Goal: Transaction & Acquisition: Purchase product/service

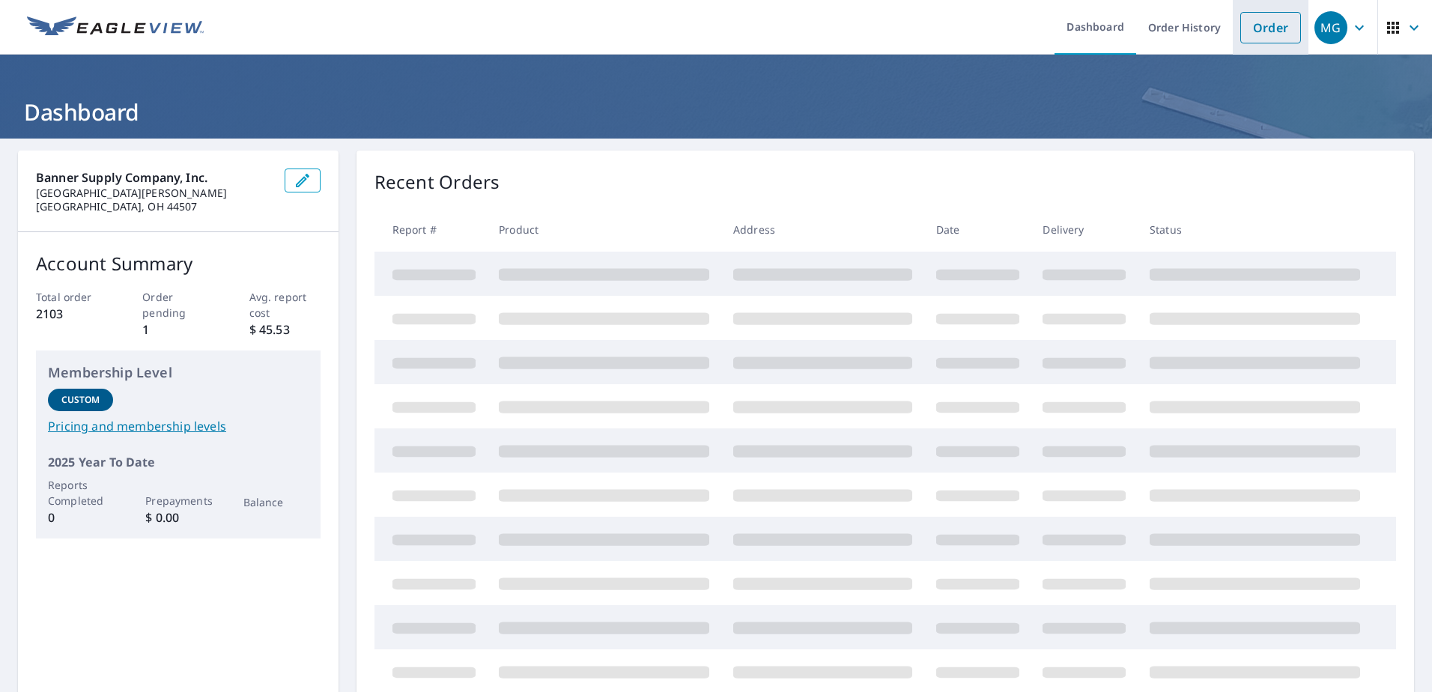
click at [1250, 30] on link "Order" at bounding box center [1270, 27] width 61 height 31
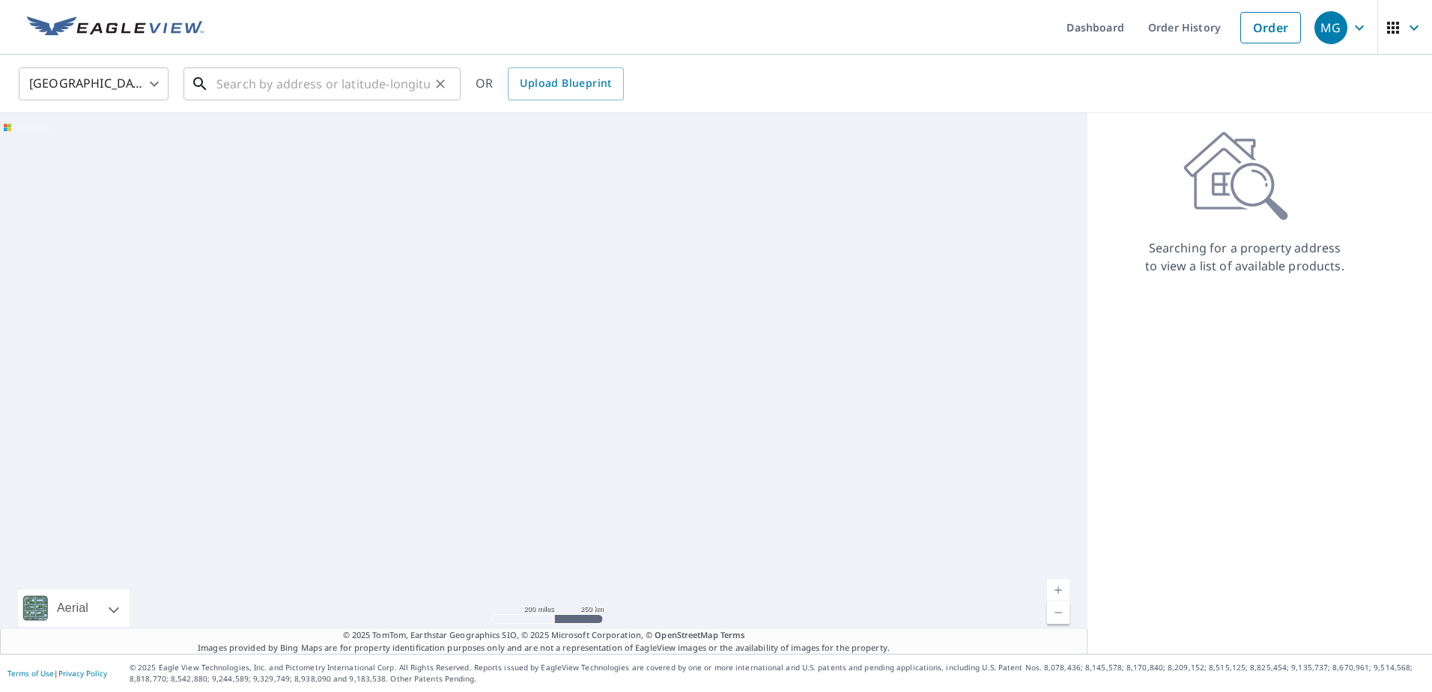
click at [258, 88] on input "text" at bounding box center [322, 84] width 213 height 42
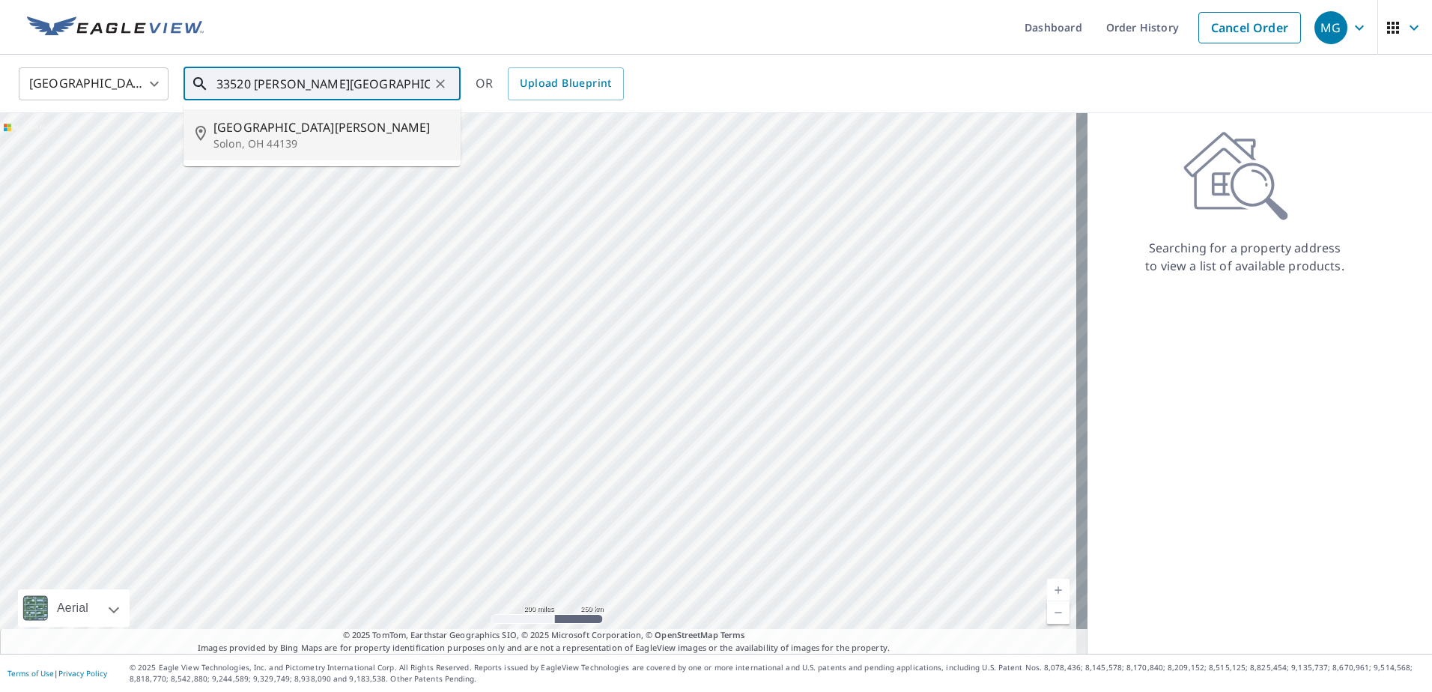
click at [265, 133] on span "[GEOGRAPHIC_DATA][PERSON_NAME]" at bounding box center [330, 127] width 235 height 18
type input "[STREET_ADDRESS][PERSON_NAME][PERSON_NAME]"
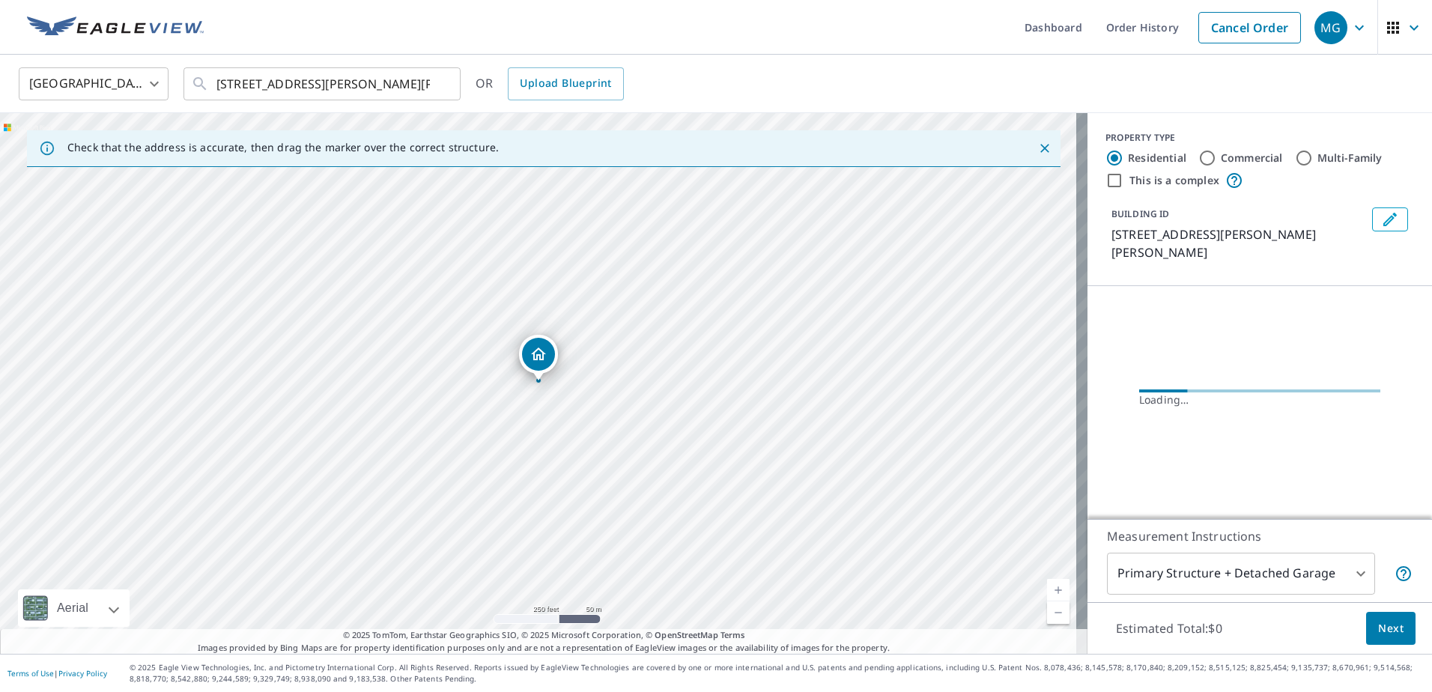
click at [1383, 222] on icon "Edit building 1" at bounding box center [1389, 219] width 13 height 13
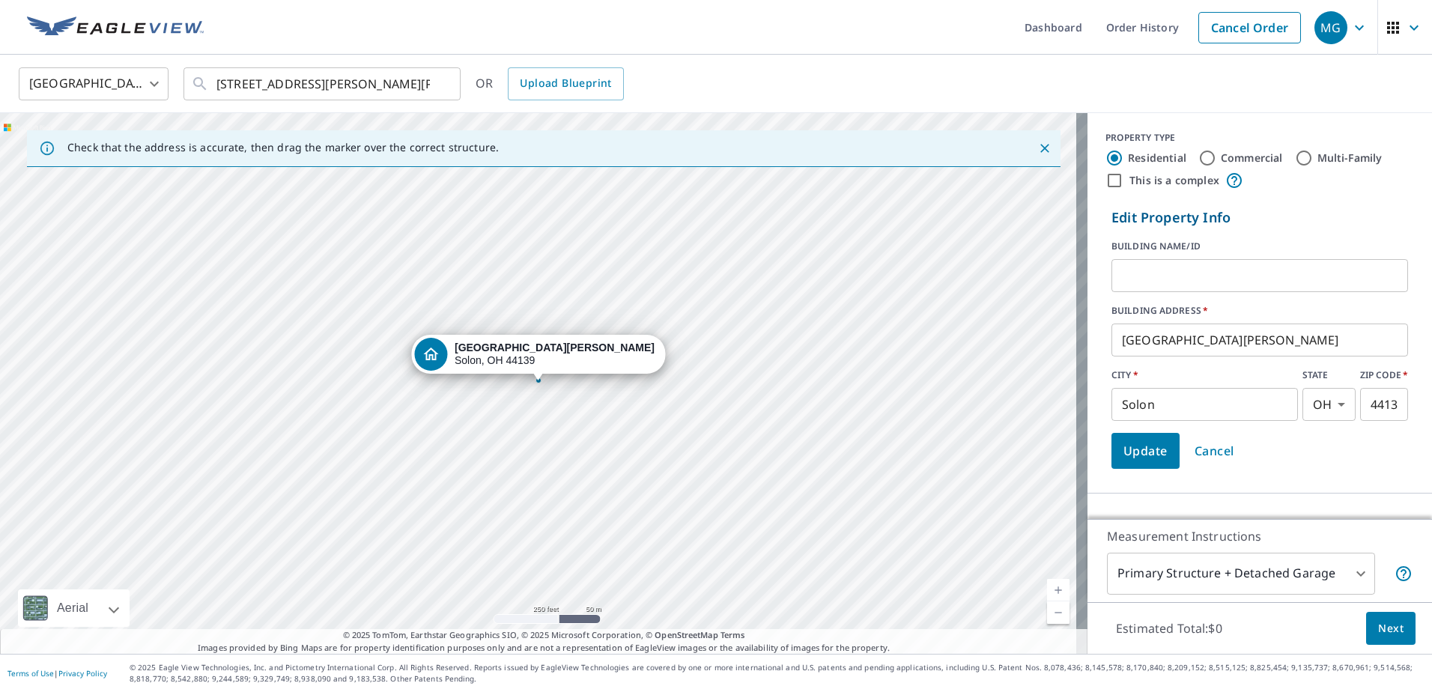
click at [1175, 283] on input "text" at bounding box center [1259, 276] width 297 height 42
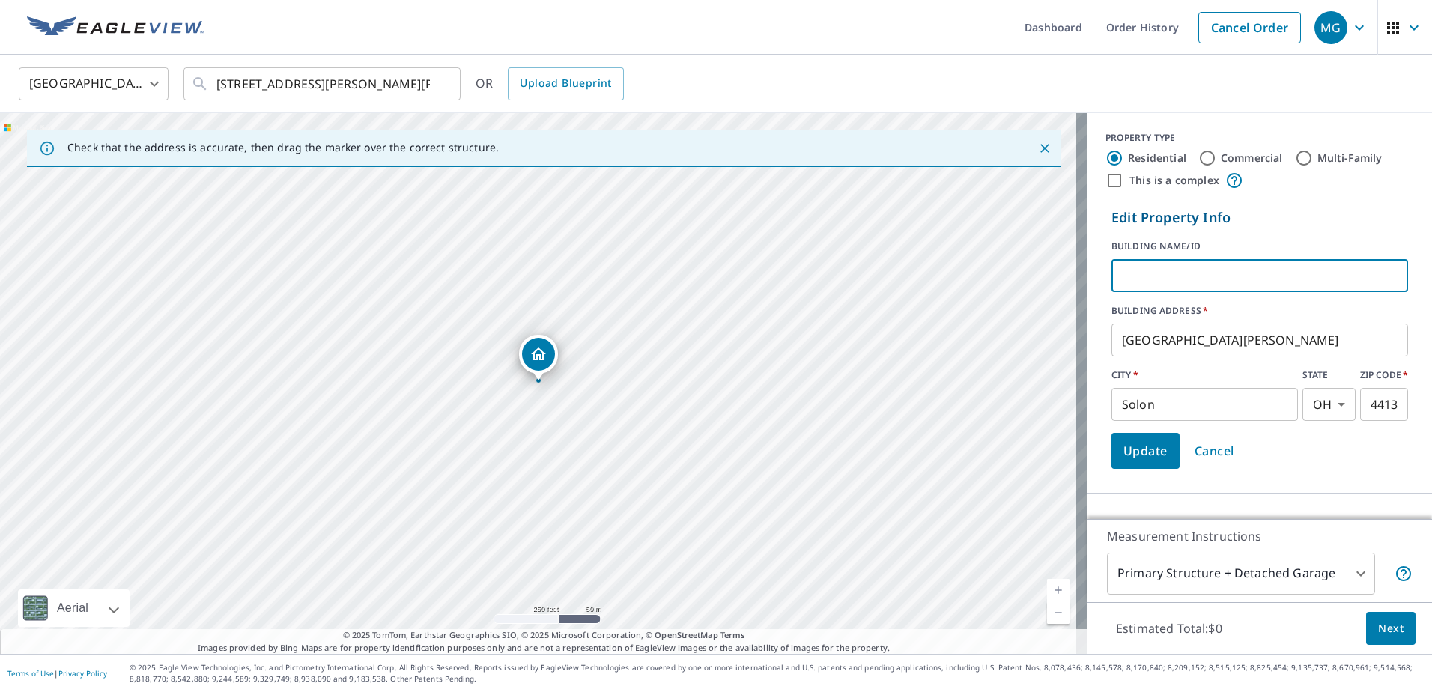
type input "hb"
click at [1127, 449] on span "Update" at bounding box center [1145, 450] width 44 height 21
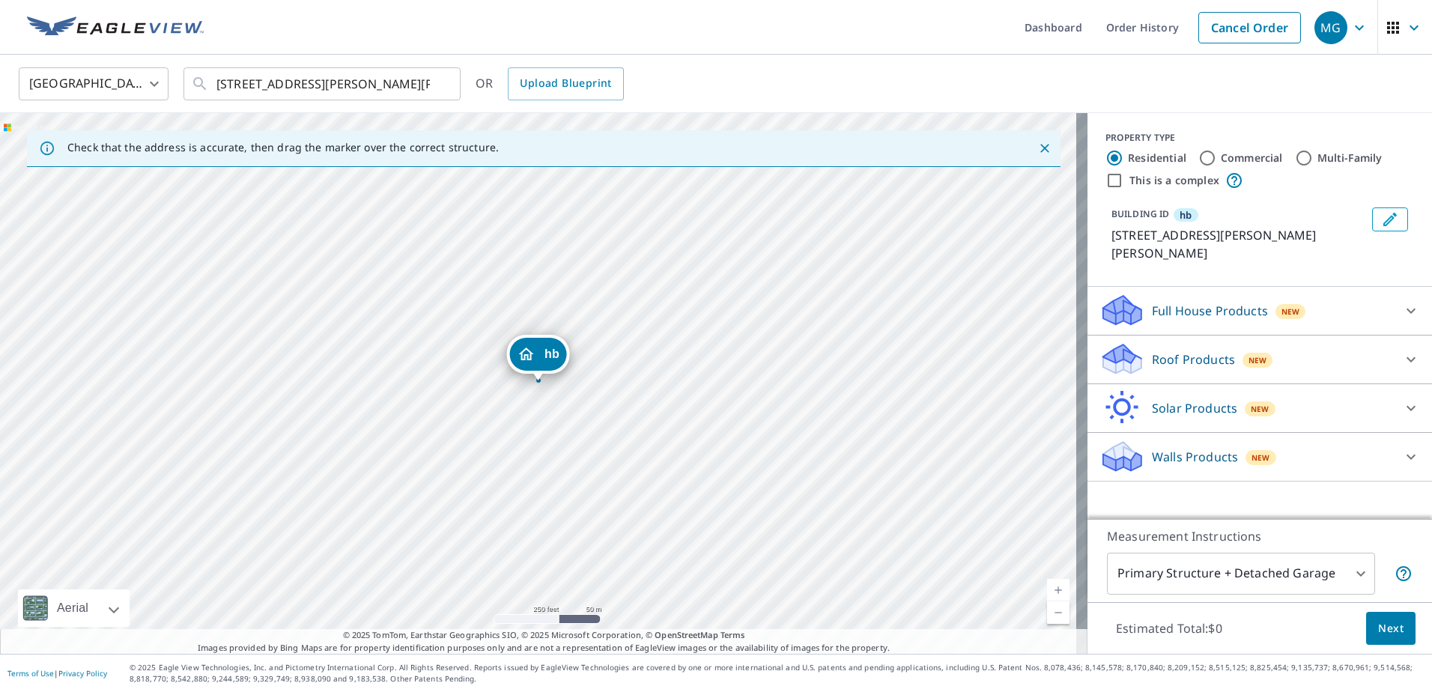
click at [1156, 350] on p "Roof Products" at bounding box center [1193, 359] width 83 height 18
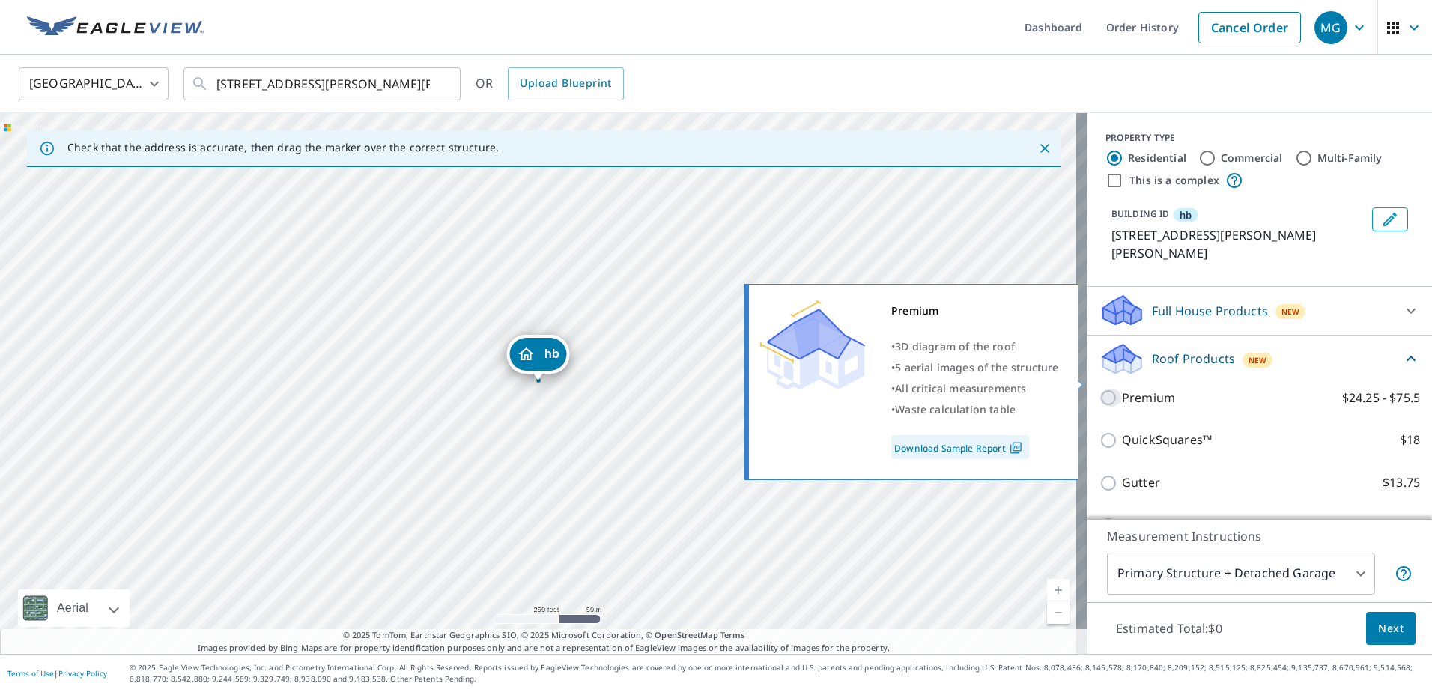
drag, startPoint x: 1096, startPoint y: 376, endPoint x: 1094, endPoint y: 384, distance: 8.5
click at [1099, 389] on input "Premium $24.25 - $75.5" at bounding box center [1110, 398] width 22 height 18
checkbox input "true"
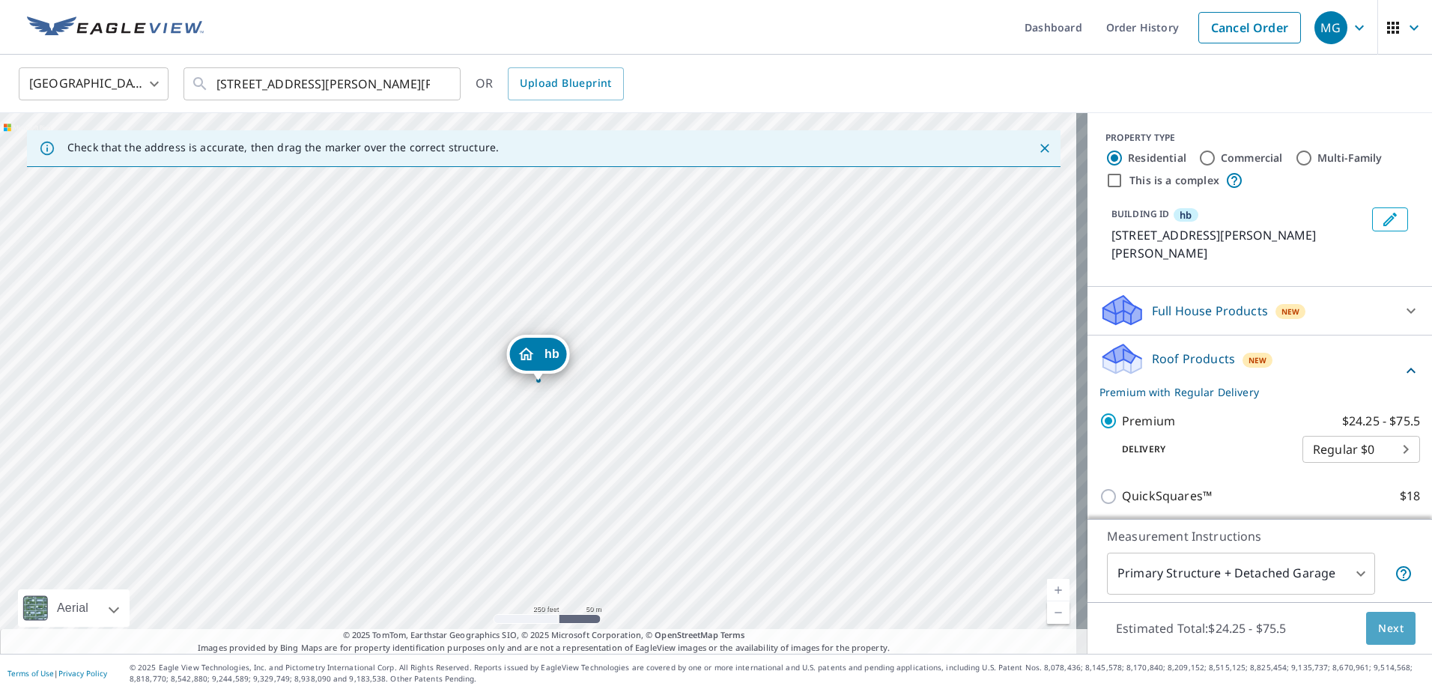
click at [1380, 627] on span "Next" at bounding box center [1390, 628] width 25 height 19
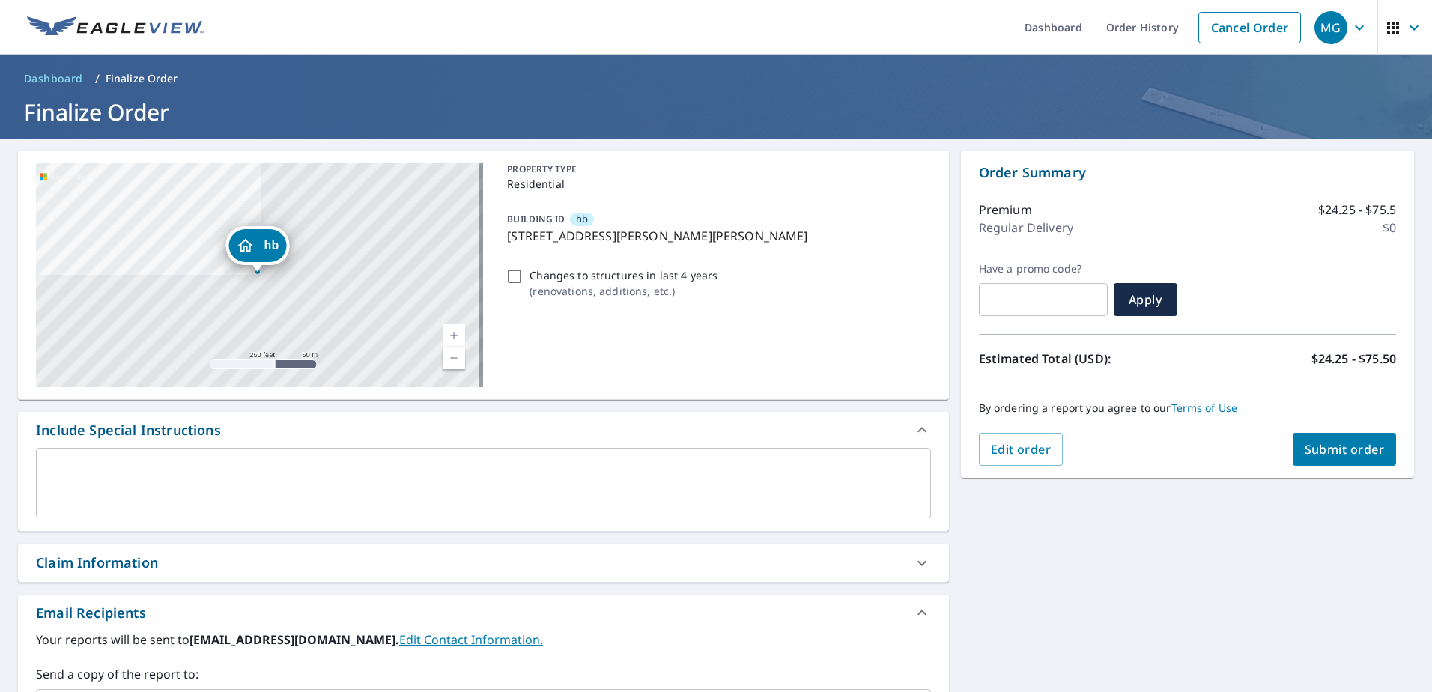
click at [1318, 449] on span "Submit order" at bounding box center [1345, 449] width 80 height 16
